Goal: Navigation & Orientation: Find specific page/section

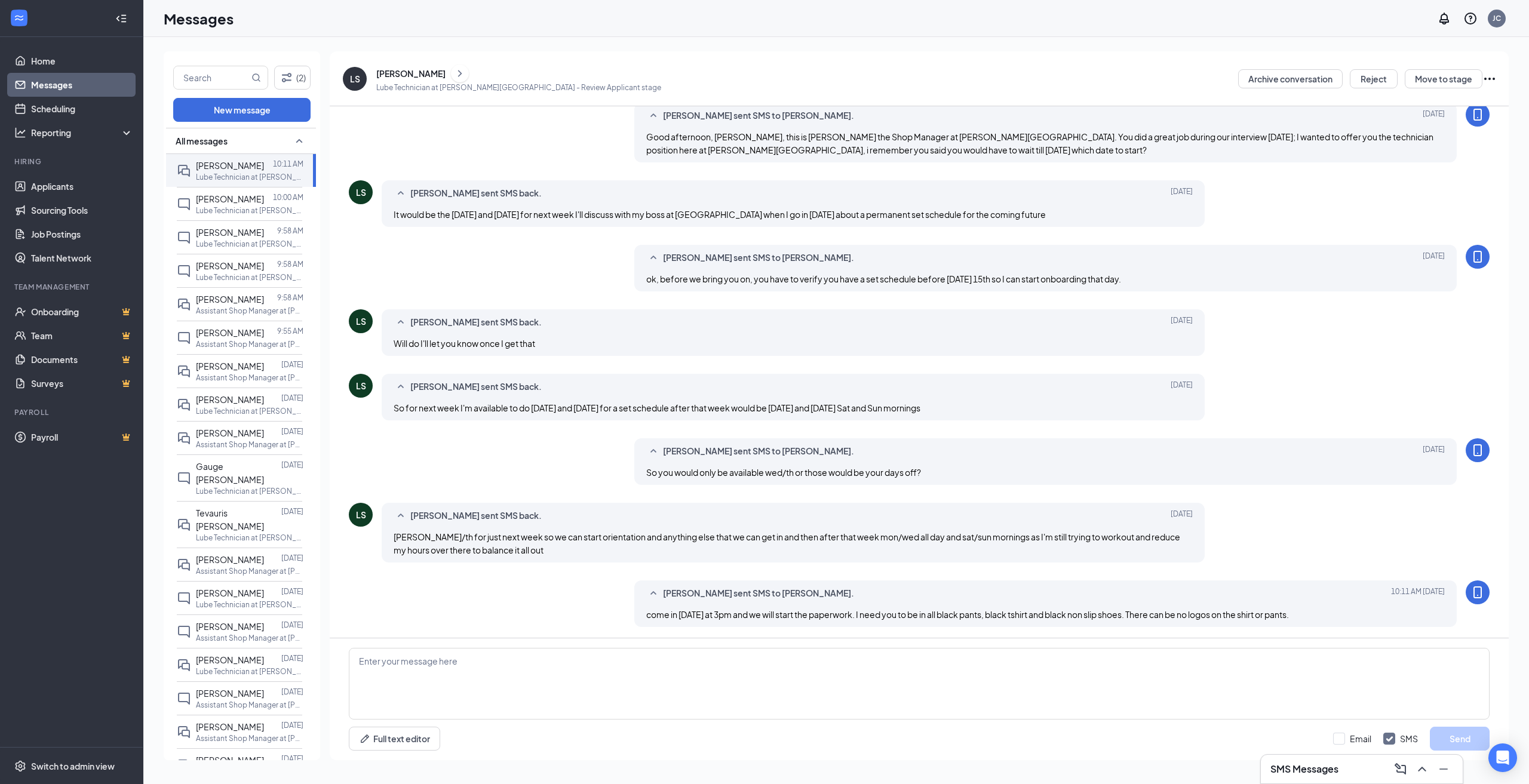
scroll to position [178, 0]
click at [62, 62] on link "Home" at bounding box center [82, 61] width 102 height 24
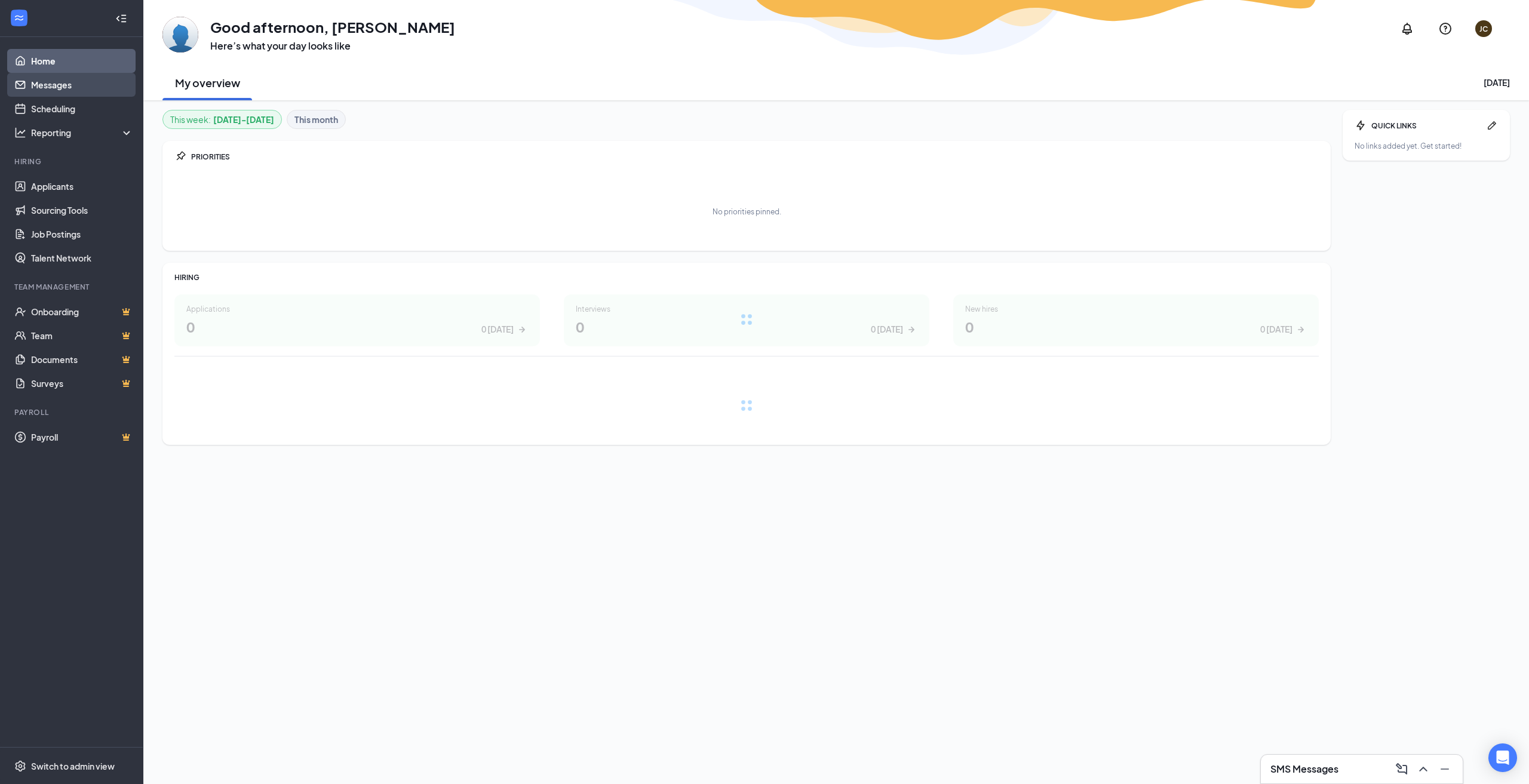
click at [103, 87] on link "Messages" at bounding box center [82, 85] width 102 height 24
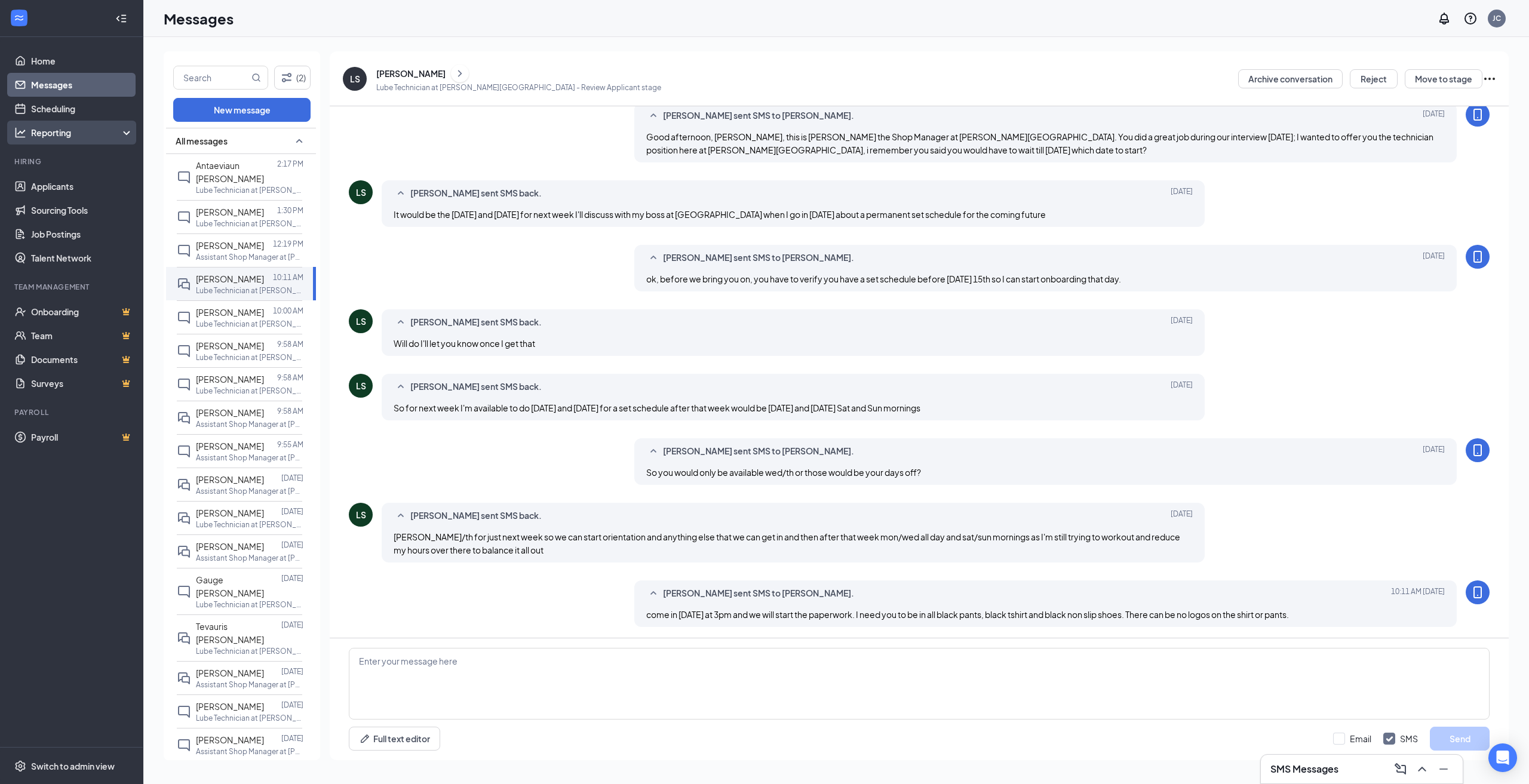
scroll to position [178, 0]
click at [59, 58] on link "Home" at bounding box center [82, 61] width 102 height 24
